Goal: Transaction & Acquisition: Purchase product/service

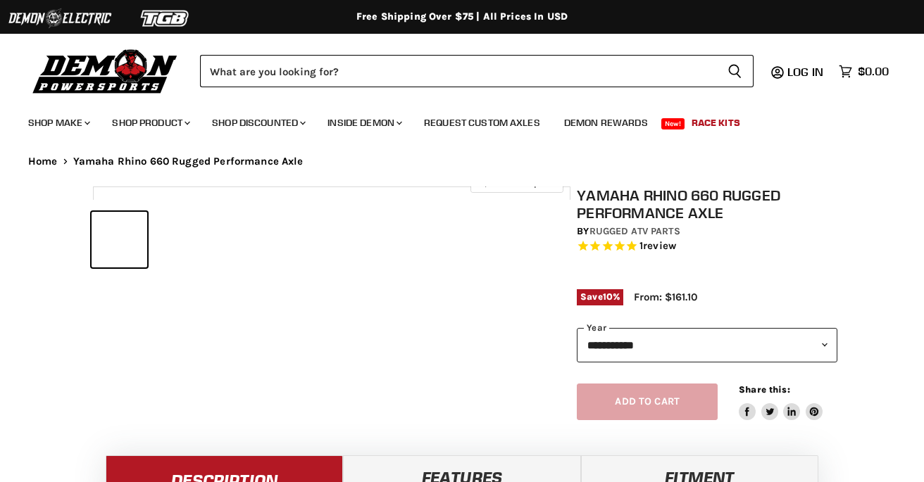
select select "******"
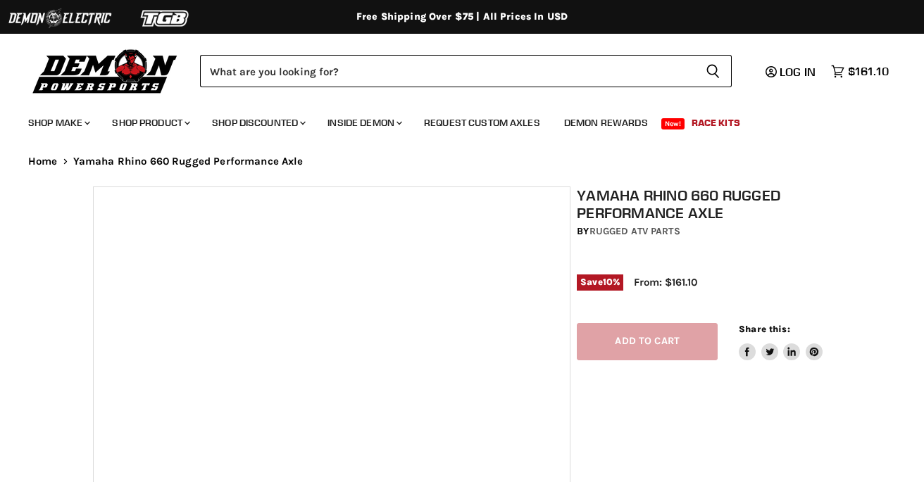
select select "******"
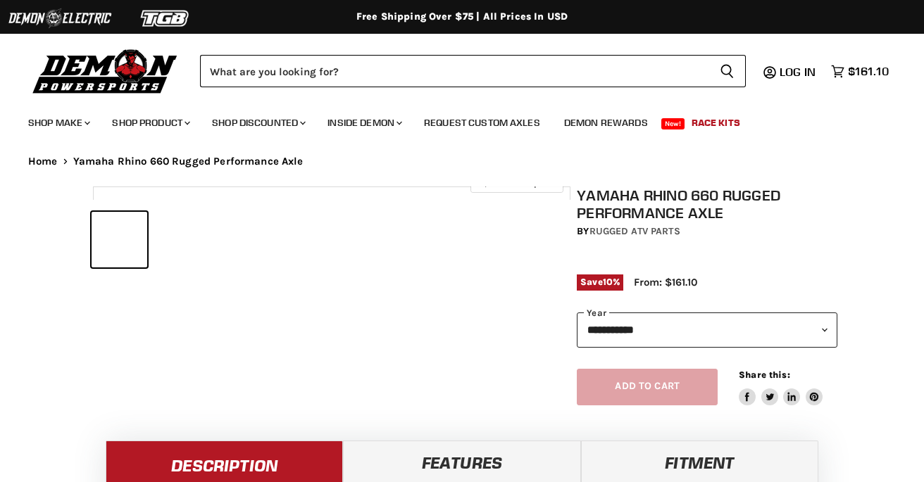
select select "******"
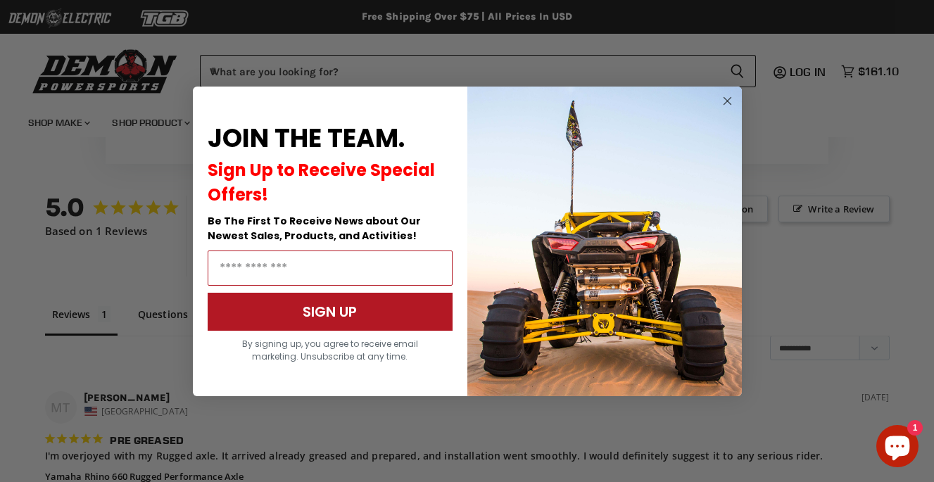
scroll to position [949, 0]
